Goal: Use online tool/utility: Utilize a website feature to perform a specific function

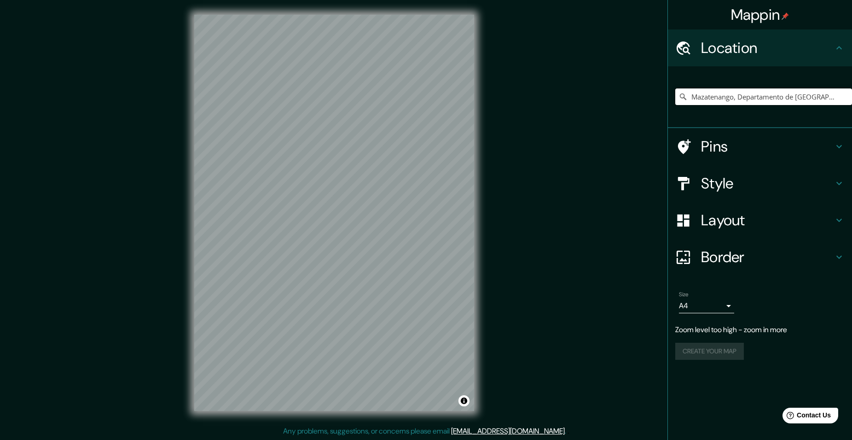
click at [722, 98] on input "Mazatenango, Departamento de [GEOGRAPHIC_DATA], [GEOGRAPHIC_DATA]" at bounding box center [763, 96] width 177 height 17
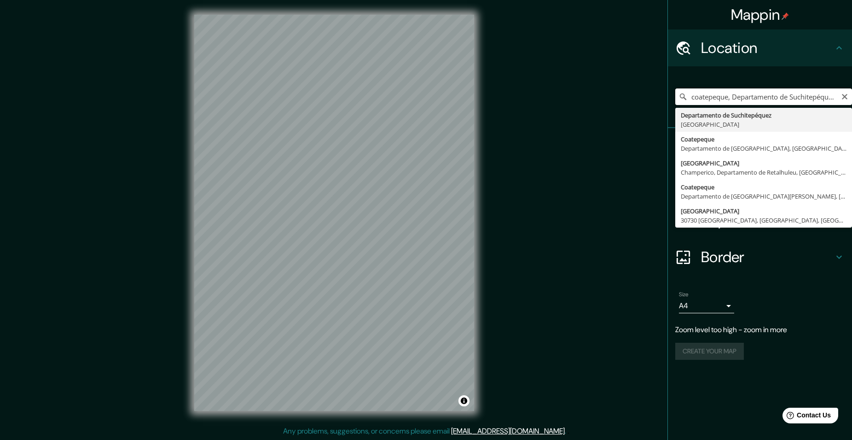
click at [802, 96] on input "coatepeque, Departamento de Suchitepéquez, [GEOGRAPHIC_DATA]" at bounding box center [763, 96] width 177 height 17
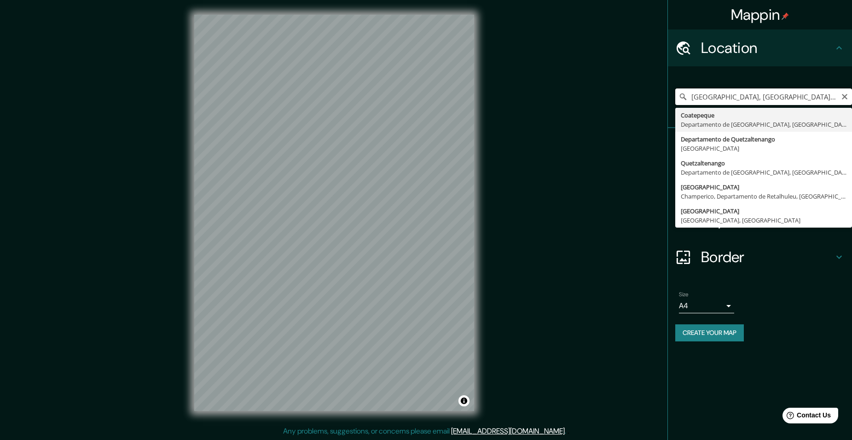
drag, startPoint x: 709, startPoint y: 97, endPoint x: 690, endPoint y: 96, distance: 19.4
click at [690, 96] on input "[GEOGRAPHIC_DATA], [GEOGRAPHIC_DATA], [GEOGRAPHIC_DATA], [GEOGRAPHIC_DATA]" at bounding box center [763, 96] width 177 height 17
type input "Coatepeque, Departamento de [GEOGRAPHIC_DATA], [GEOGRAPHIC_DATA]"
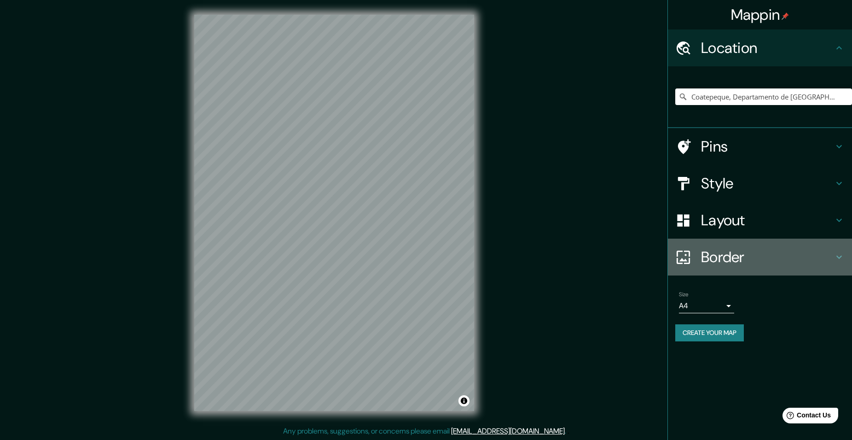
click at [740, 248] on h4 "Border" at bounding box center [767, 257] width 133 height 18
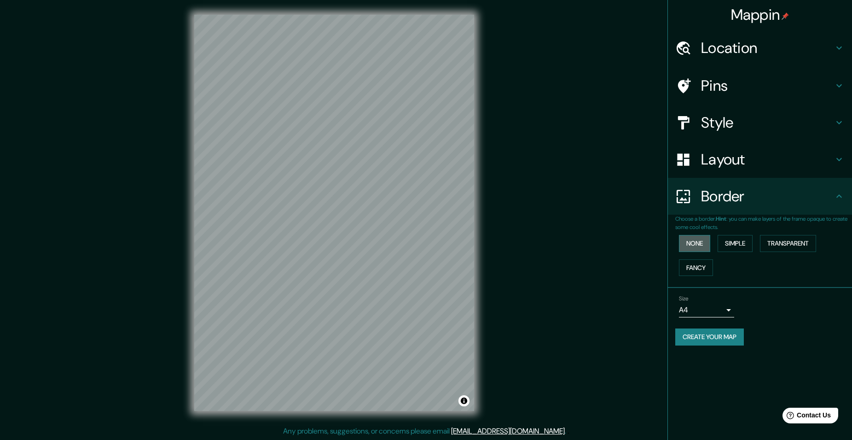
click at [700, 243] on button "None" at bounding box center [694, 243] width 31 height 17
click at [745, 242] on button "Simple" at bounding box center [735, 243] width 35 height 17
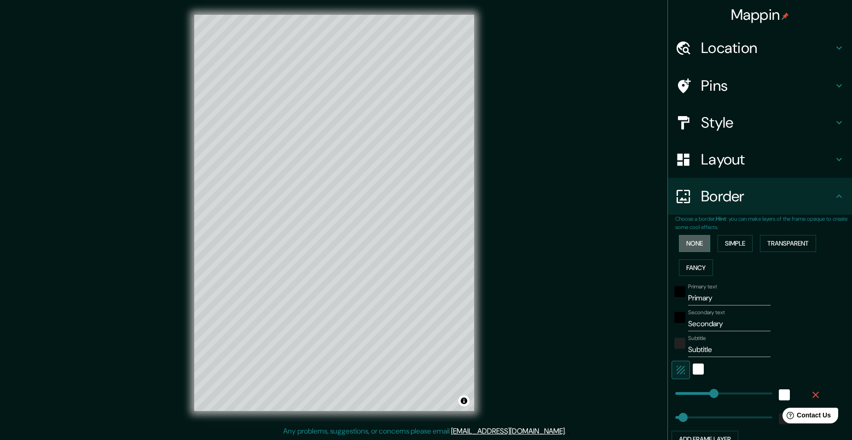
click at [693, 243] on button "None" at bounding box center [694, 243] width 31 height 17
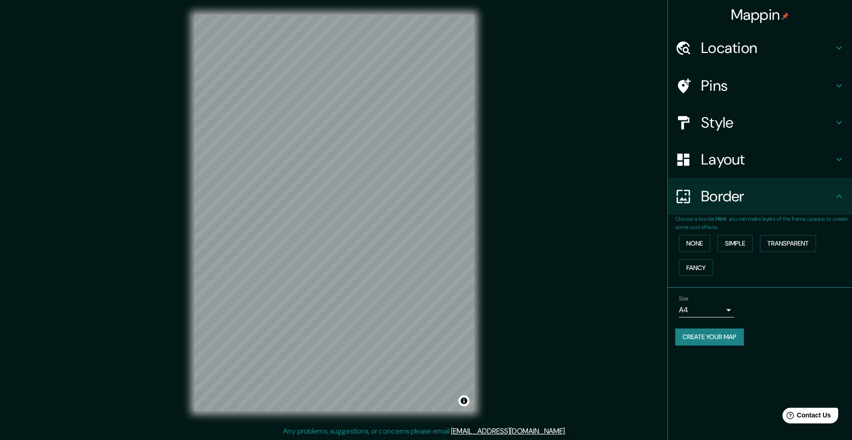
click at [748, 149] on div "Layout" at bounding box center [760, 159] width 184 height 37
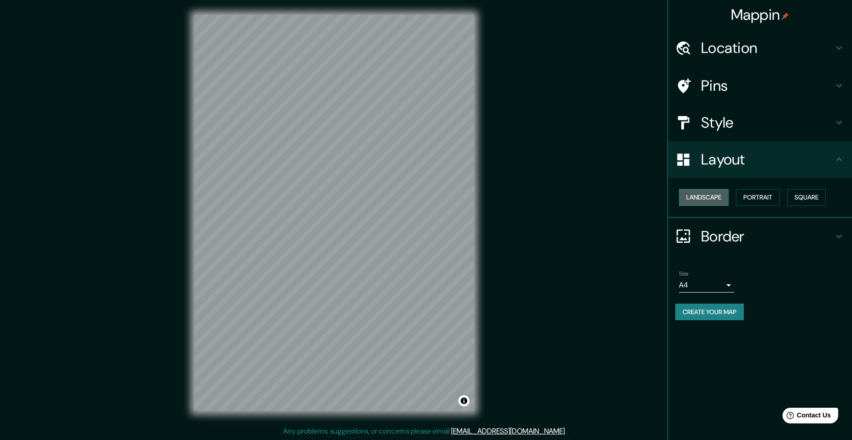
click at [713, 198] on button "Landscape" at bounding box center [704, 197] width 50 height 17
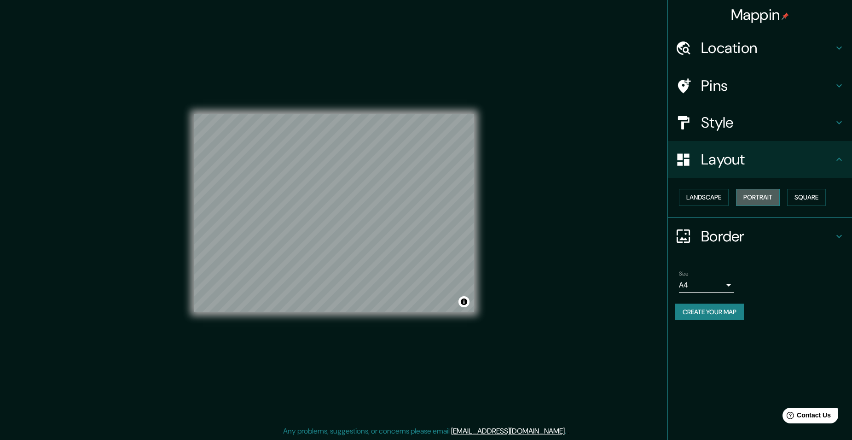
click at [754, 201] on button "Portrait" at bounding box center [758, 197] width 44 height 17
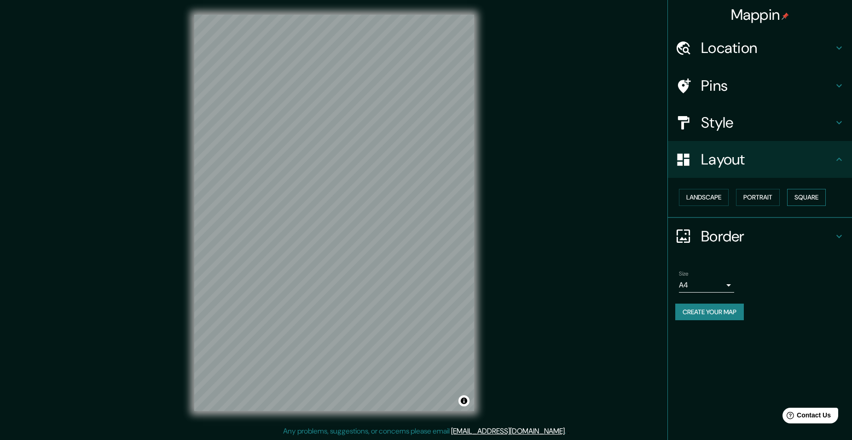
click at [798, 198] on button "Square" at bounding box center [806, 197] width 39 height 17
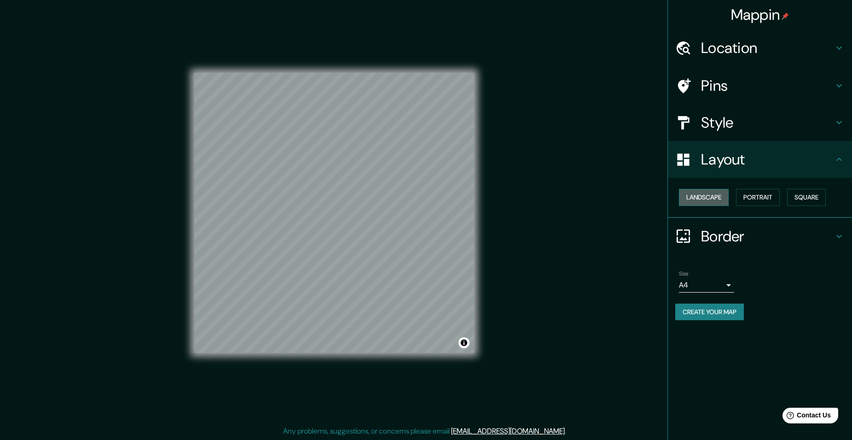
click at [710, 198] on button "Landscape" at bounding box center [704, 197] width 50 height 17
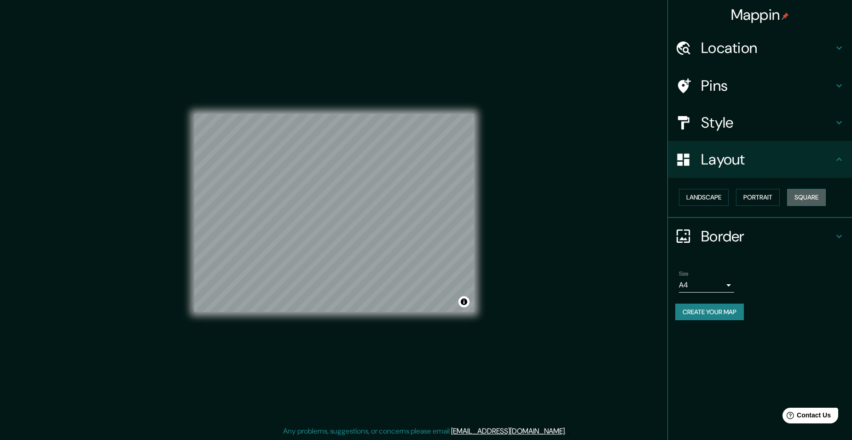
click at [802, 194] on button "Square" at bounding box center [806, 197] width 39 height 17
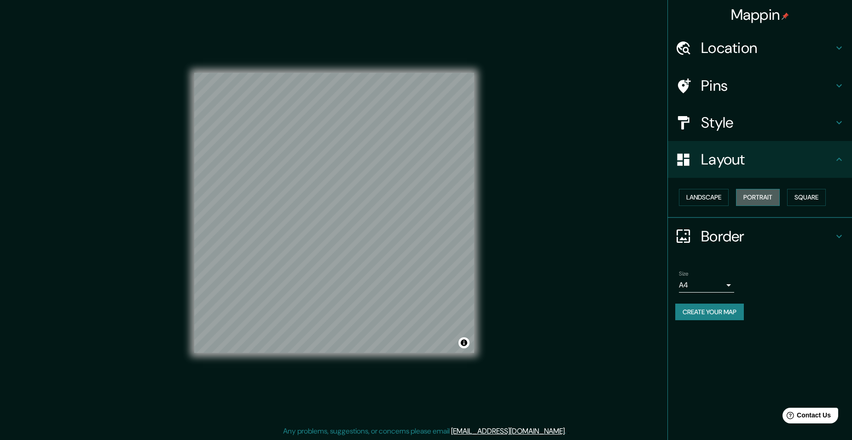
click at [761, 197] on button "Portrait" at bounding box center [758, 197] width 44 height 17
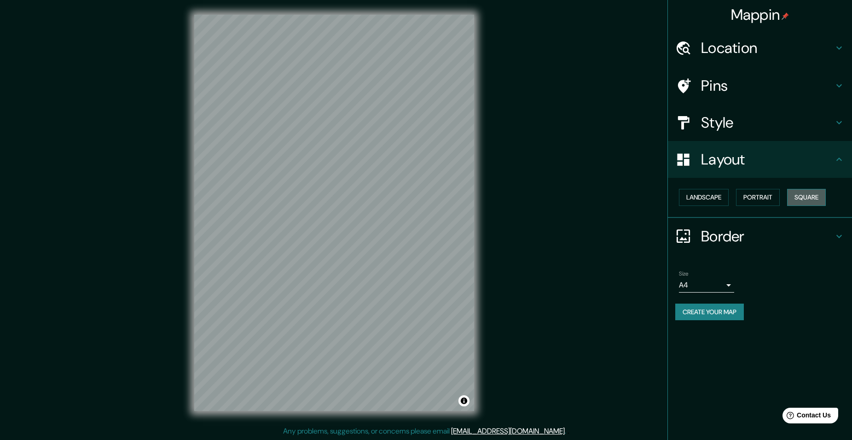
click at [812, 196] on button "Square" at bounding box center [806, 197] width 39 height 17
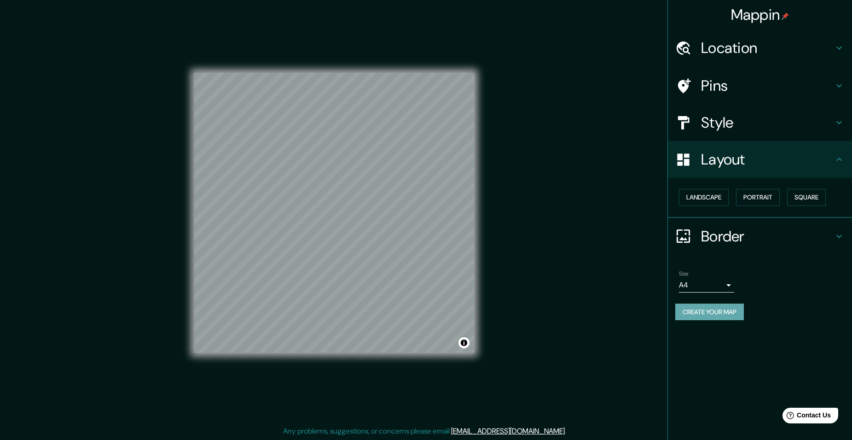
click at [721, 311] on button "Create your map" at bounding box center [709, 311] width 69 height 17
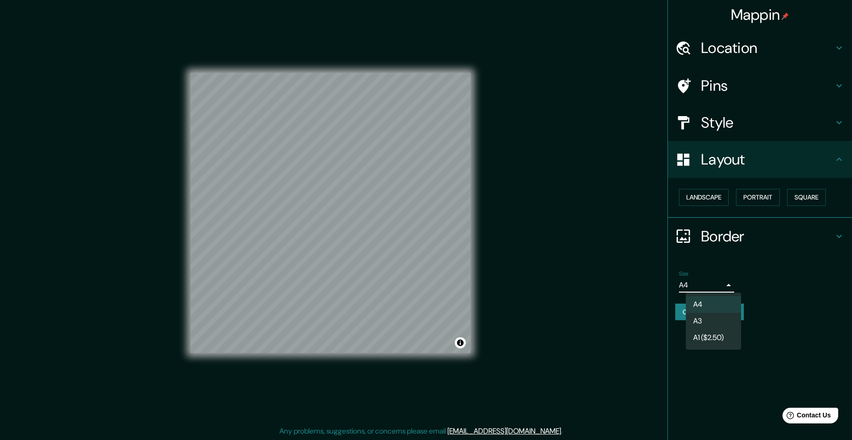
click at [729, 285] on body "Mappin Location [GEOGRAPHIC_DATA], [GEOGRAPHIC_DATA], [GEOGRAPHIC_DATA] Pins St…" at bounding box center [426, 220] width 852 height 440
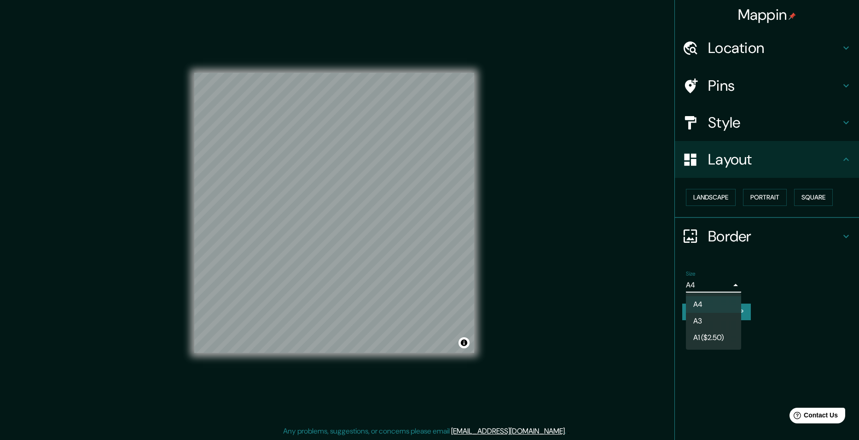
click at [729, 285] on div at bounding box center [429, 220] width 859 height 440
